Goal: Find specific page/section: Find specific page/section

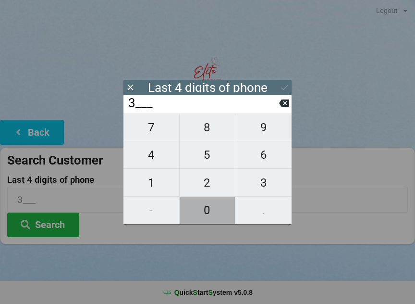
click at [210, 215] on span "0" at bounding box center [208, 210] width 56 height 20
type input "30__"
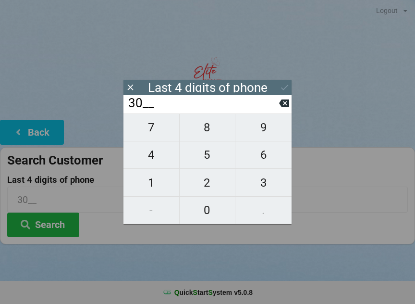
click at [269, 185] on span "3" at bounding box center [263, 182] width 56 height 20
type input "303_"
click at [216, 154] on span "5" at bounding box center [208, 155] width 56 height 20
type input "3035"
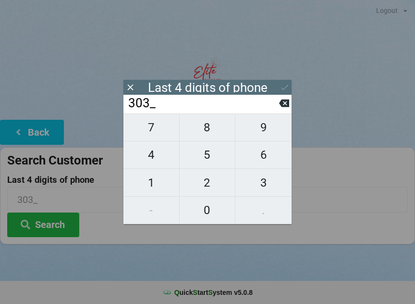
type input "3035"
click at [61, 229] on button "Search" at bounding box center [43, 224] width 72 height 25
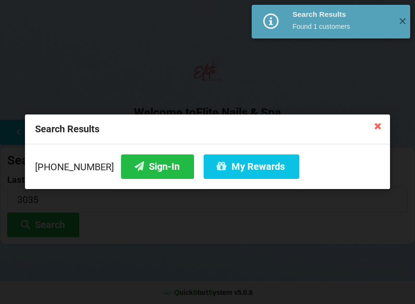
click at [139, 172] on button "Sign-In" at bounding box center [157, 166] width 73 height 25
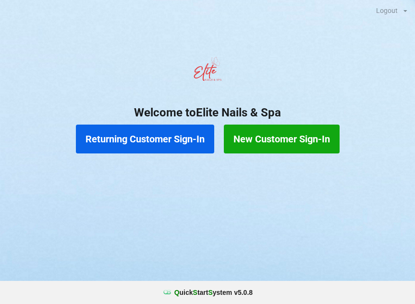
click at [163, 135] on button "Returning Customer Sign-In" at bounding box center [145, 138] width 138 height 29
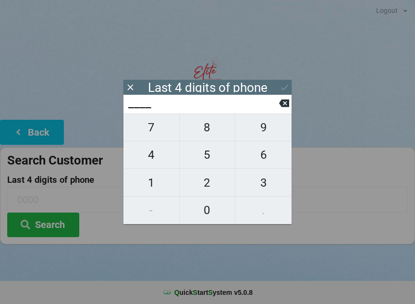
click at [261, 137] on span "9" at bounding box center [263, 127] width 56 height 20
type input "9___"
click at [154, 180] on span "1" at bounding box center [151, 182] width 56 height 20
type input "91__"
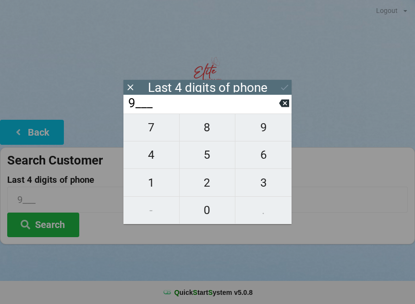
type input "91__"
click at [154, 180] on span "1" at bounding box center [151, 182] width 56 height 20
type input "911_"
click at [157, 182] on span "1" at bounding box center [151, 182] width 56 height 20
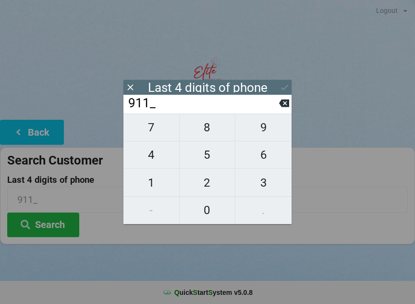
type input "9111"
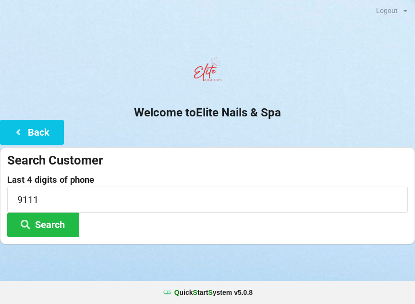
click at [267, 263] on div at bounding box center [207, 256] width 415 height 24
click at [64, 221] on button "Search" at bounding box center [43, 224] width 72 height 25
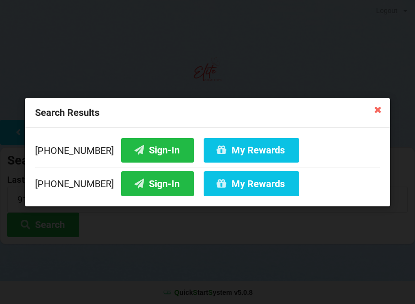
click at [159, 187] on button "Sign-In" at bounding box center [157, 183] width 73 height 25
